Goal: Task Accomplishment & Management: Manage account settings

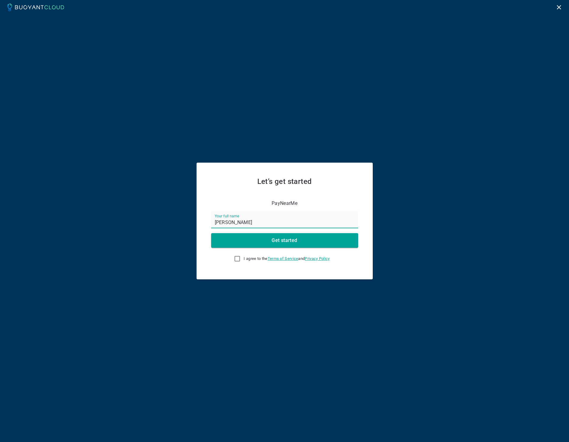
type input "Andres Marcano"
click at [235, 261] on input "I agree to the Terms of Service and Privacy Policy" at bounding box center [237, 258] width 7 height 7
checkbox input "true"
click at [246, 243] on button "Get started" at bounding box center [284, 240] width 147 height 15
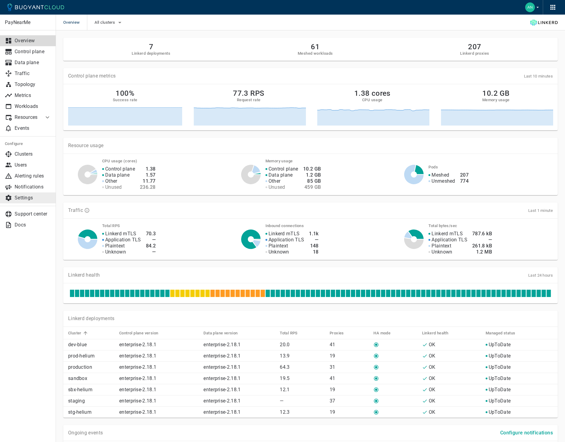
click at [26, 202] on link "Settings" at bounding box center [28, 197] width 56 height 11
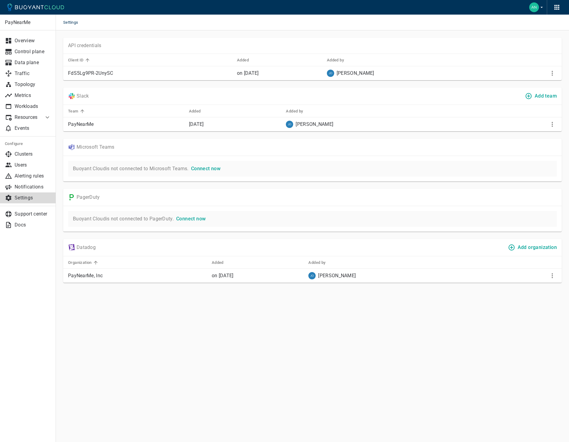
click at [556, 9] on icon "button" at bounding box center [557, 7] width 7 height 7
click at [556, 7] on div at bounding box center [284, 221] width 569 height 442
click at [556, 7] on icon "button" at bounding box center [557, 7] width 7 height 7
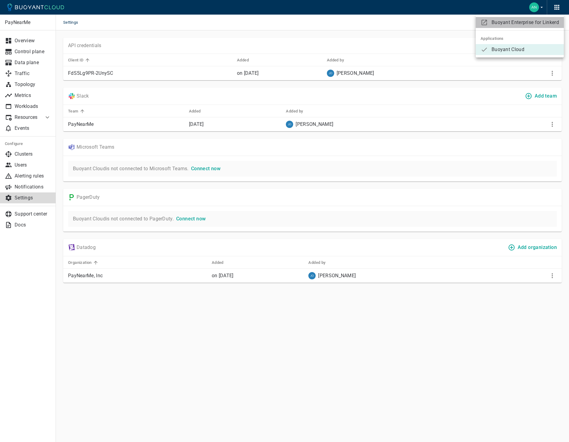
click at [519, 24] on span "Buoyant Enterprise for Linkerd" at bounding box center [525, 22] width 67 height 6
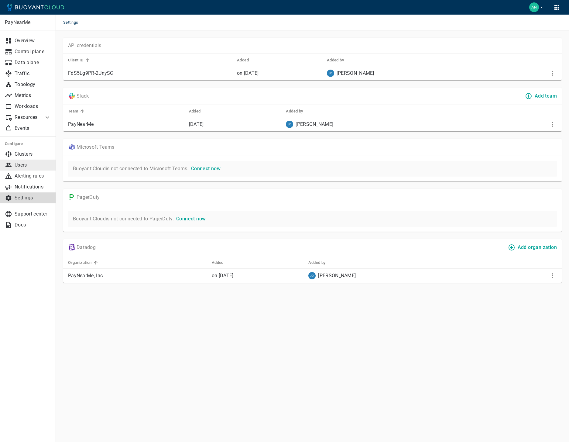
click at [28, 166] on p "Users" at bounding box center [33, 165] width 36 height 6
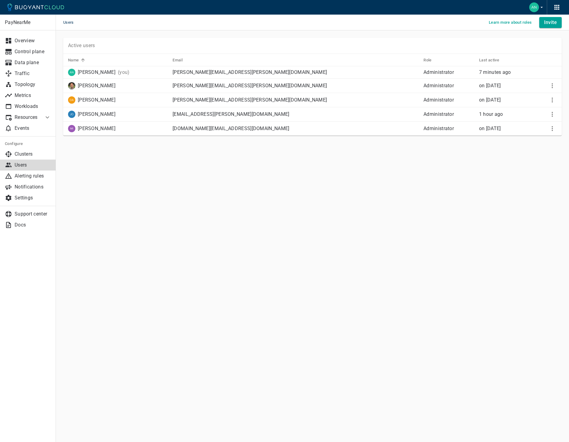
click at [160, 181] on main "Users Learn more about roles Invite PayNearMe Overview Control plane Data plane…" at bounding box center [312, 221] width 513 height 442
drag, startPoint x: 338, startPoint y: 36, endPoint x: 348, endPoint y: 36, distance: 9.7
click at [339, 36] on div "PayNearMe Overview Control plane Data plane Traffic Topology Metrics Workloads …" at bounding box center [312, 95] width 513 height 130
click at [542, 8] on icon "button" at bounding box center [542, 7] width 2 height 1
click at [541, 8] on div at bounding box center [284, 221] width 569 height 442
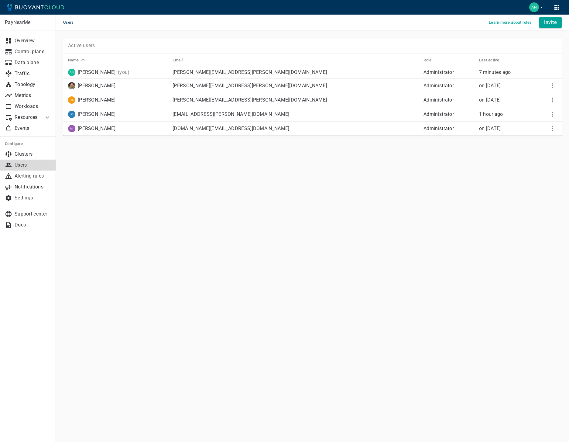
click at [170, 202] on main "Users Learn more about roles Invite PayNearMe Overview Control plane Data plane…" at bounding box center [312, 221] width 513 height 442
click at [352, 39] on div "Active users" at bounding box center [312, 46] width 499 height 16
drag, startPoint x: 234, startPoint y: 192, endPoint x: 170, endPoint y: 199, distance: 64.8
click at [234, 192] on main "Users Learn more about roles Invite PayNearMe Overview Control plane Data plane…" at bounding box center [312, 221] width 513 height 442
click at [33, 201] on link "Settings" at bounding box center [28, 197] width 56 height 11
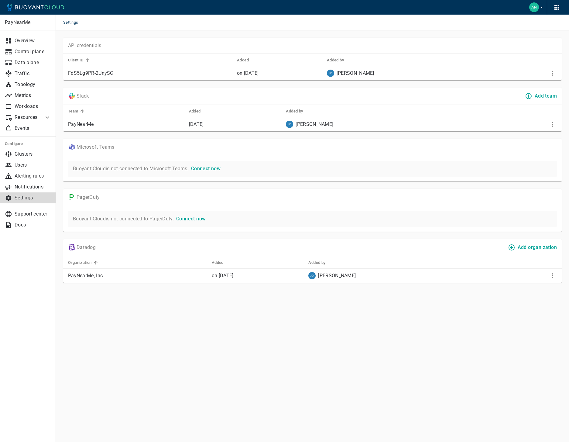
click at [129, 190] on div "PagerDuty" at bounding box center [312, 197] width 499 height 17
click at [324, 327] on main "Settings PayNearMe Overview Control plane Data plane Traffic Topology Metrics W…" at bounding box center [312, 221] width 513 height 442
click at [275, 20] on div "Settings" at bounding box center [312, 23] width 513 height 16
click at [557, 9] on icon "button" at bounding box center [557, 7] width 5 height 5
click at [555, 8] on div at bounding box center [284, 221] width 569 height 442
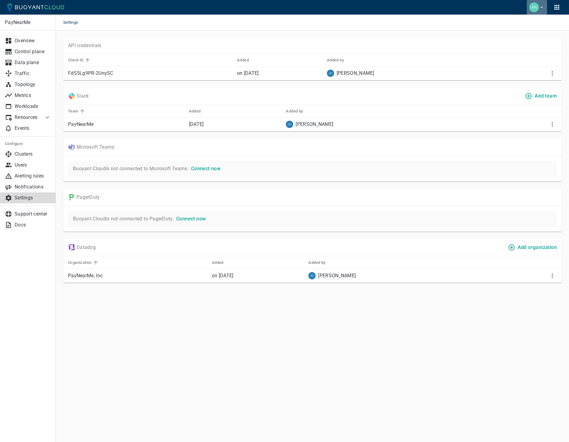
click at [534, 8] on img "button" at bounding box center [535, 7] width 10 height 10
click at [392, 35] on div at bounding box center [284, 221] width 569 height 442
click at [24, 218] on link "Support center" at bounding box center [28, 214] width 56 height 11
click at [30, 249] on div "PayNearMe Overview Control plane Data plane Traffic Topology Metrics Workloads …" at bounding box center [28, 228] width 56 height 427
click at [540, 9] on icon "button" at bounding box center [541, 7] width 5 height 5
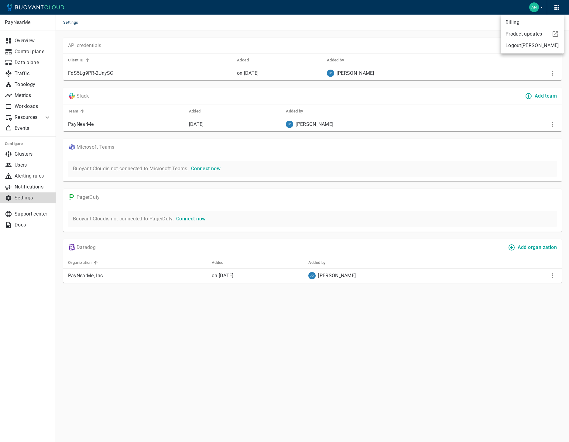
click at [468, 12] on div at bounding box center [284, 221] width 569 height 442
click at [561, 5] on button "button" at bounding box center [557, 7] width 9 height 9
click at [561, 6] on div at bounding box center [284, 221] width 569 height 442
drag, startPoint x: 430, startPoint y: 21, endPoint x: 336, endPoint y: 55, distance: 99.5
click at [428, 22] on div "Settings" at bounding box center [312, 23] width 513 height 16
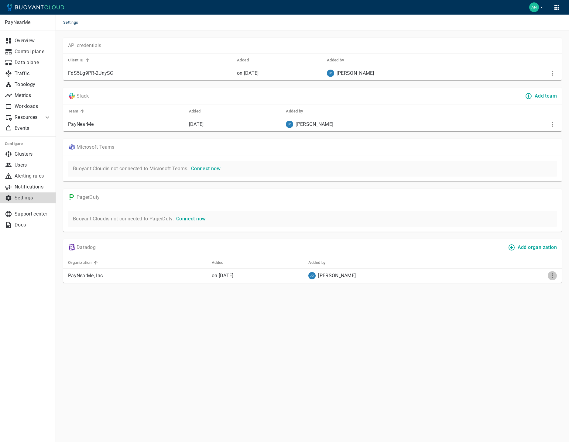
click at [556, 276] on button "More" at bounding box center [552, 275] width 9 height 9
click at [553, 276] on div at bounding box center [284, 221] width 569 height 442
click at [114, 308] on main "Settings PayNearMe Overview Control plane Data plane Traffic Topology Metrics W…" at bounding box center [312, 221] width 513 height 442
click at [175, 139] on div "Microsoft Teams" at bounding box center [312, 147] width 499 height 17
click at [265, 25] on div "Settings" at bounding box center [312, 23] width 513 height 16
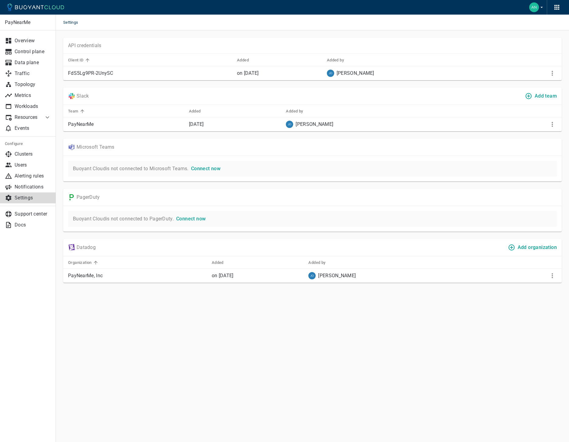
click at [38, 236] on div "PayNearMe Overview Control plane Data plane Traffic Topology Metrics Workloads …" at bounding box center [28, 228] width 56 height 427
click at [37, 213] on p "Support center" at bounding box center [33, 214] width 36 height 6
click at [194, 18] on div "Settings" at bounding box center [312, 23] width 513 height 16
